Goal: Information Seeking & Learning: Learn about a topic

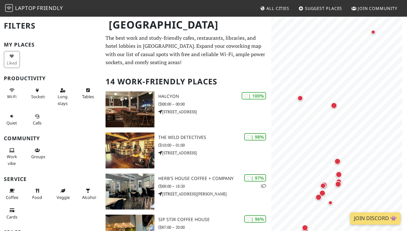
click at [84, 194] on button "Alcohol" at bounding box center [88, 194] width 16 height 17
